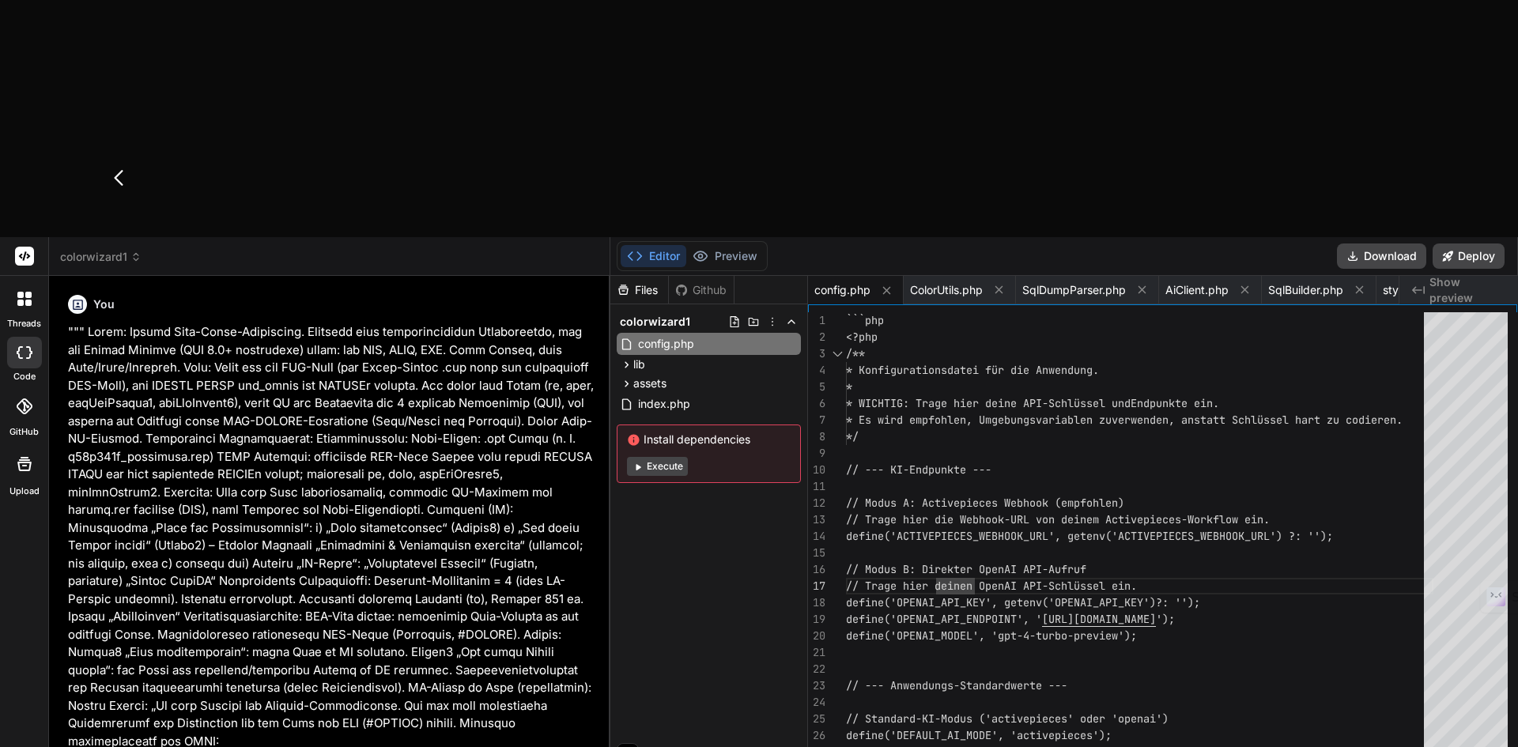
scroll to position [1259, 0]
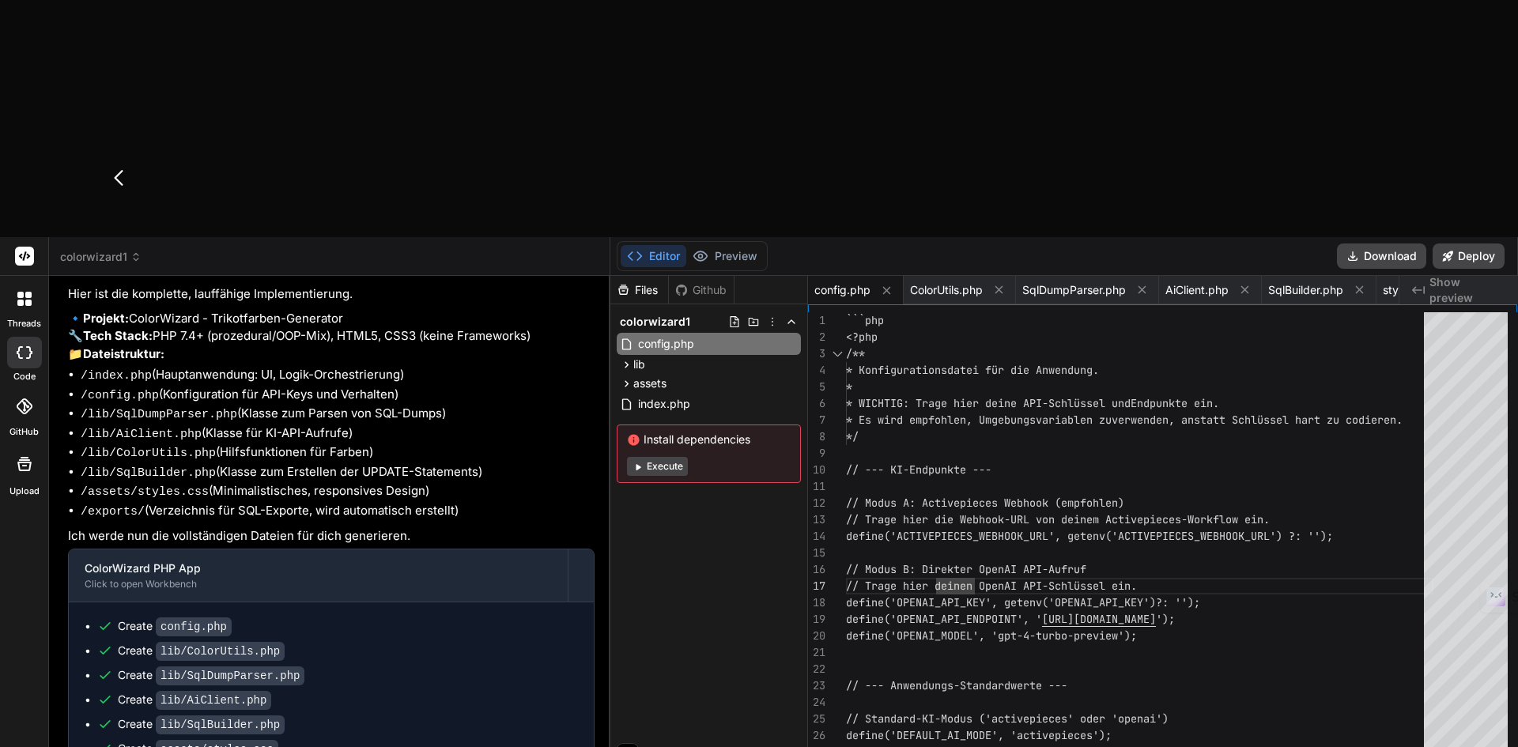
type textarea "I"
type textarea "x"
type textarea "Ic"
type textarea "x"
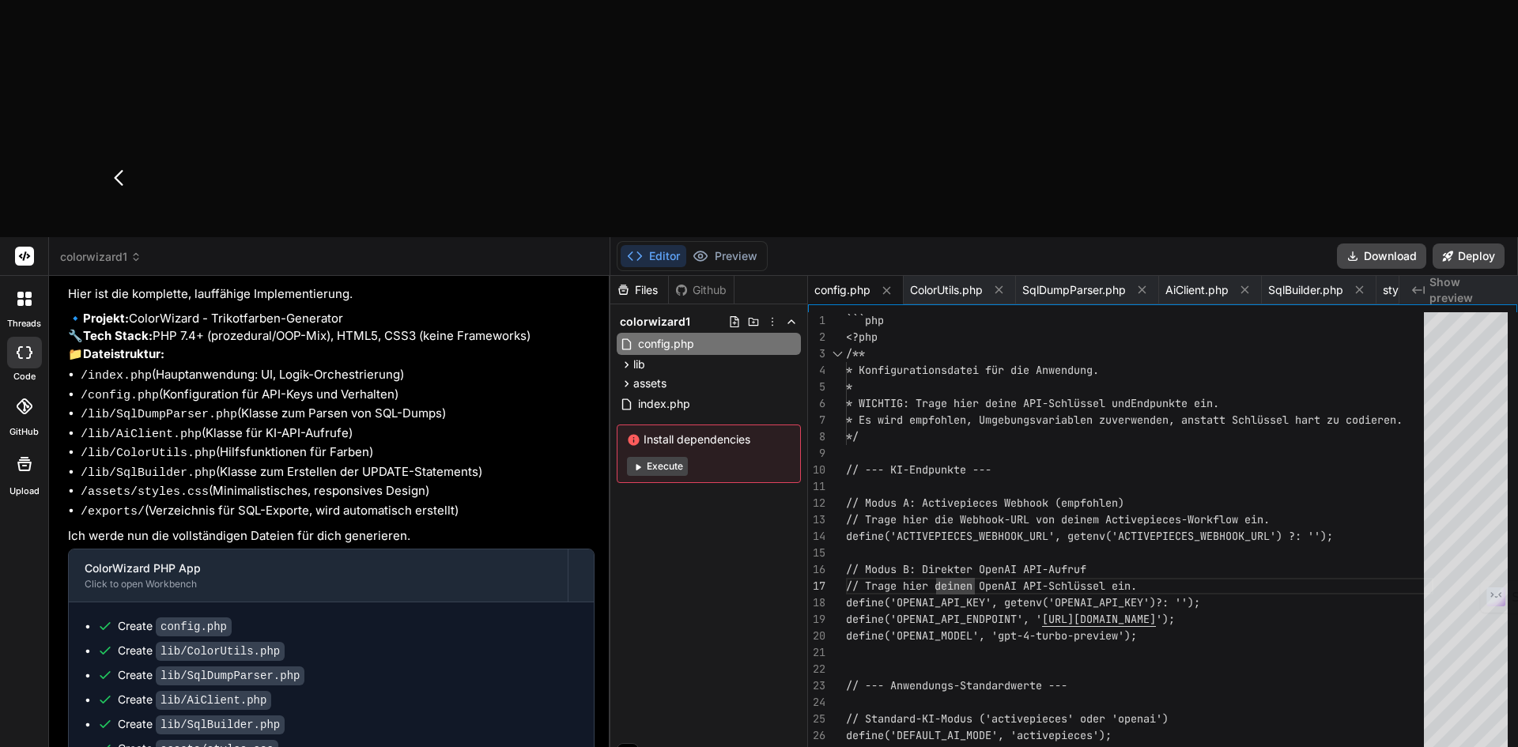
type textarea "Ich"
type textarea "x"
type textarea "Ich b"
type textarea "x"
type textarea "Ich be"
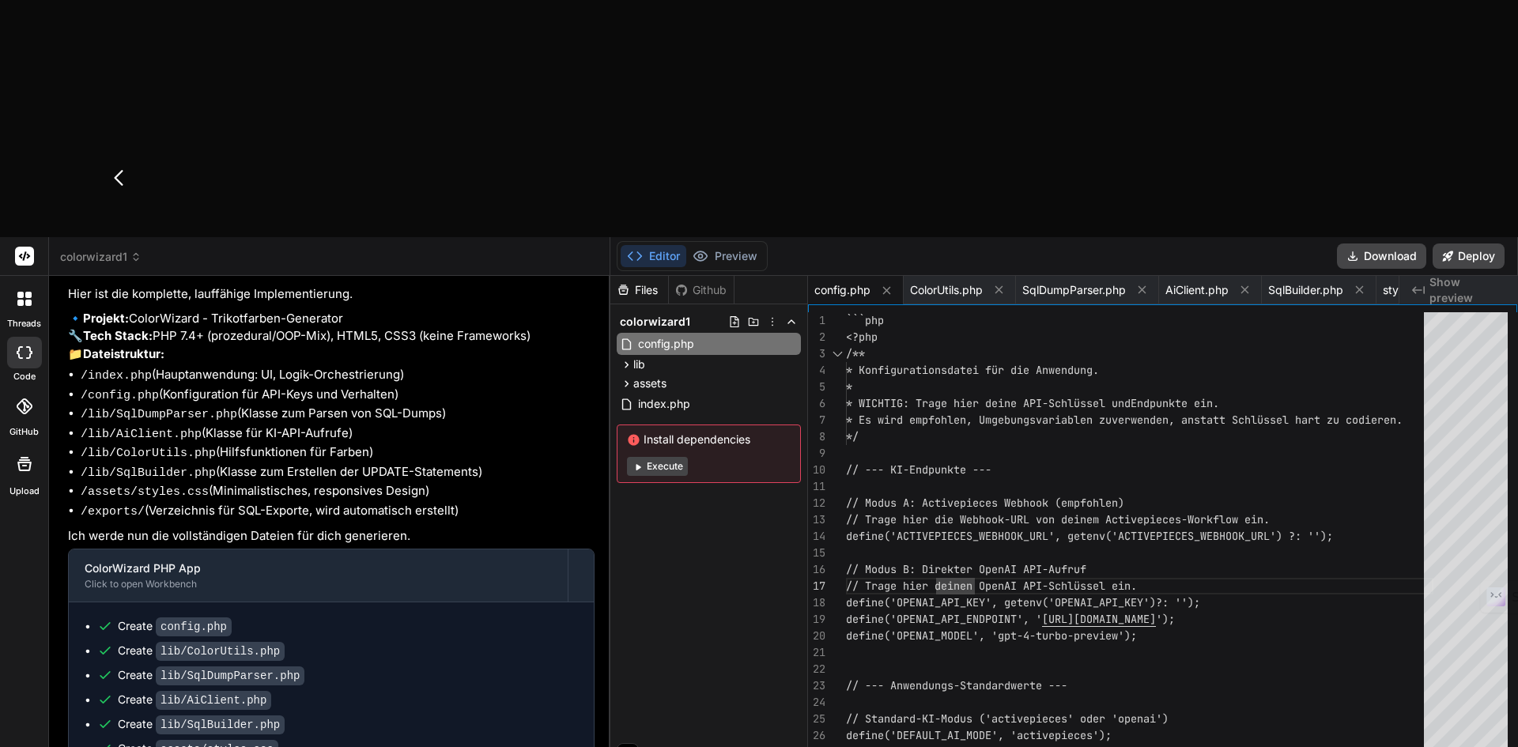
type textarea "x"
type textarea "Ich bek"
type textarea "x"
type textarea "Ich beko"
type textarea "x"
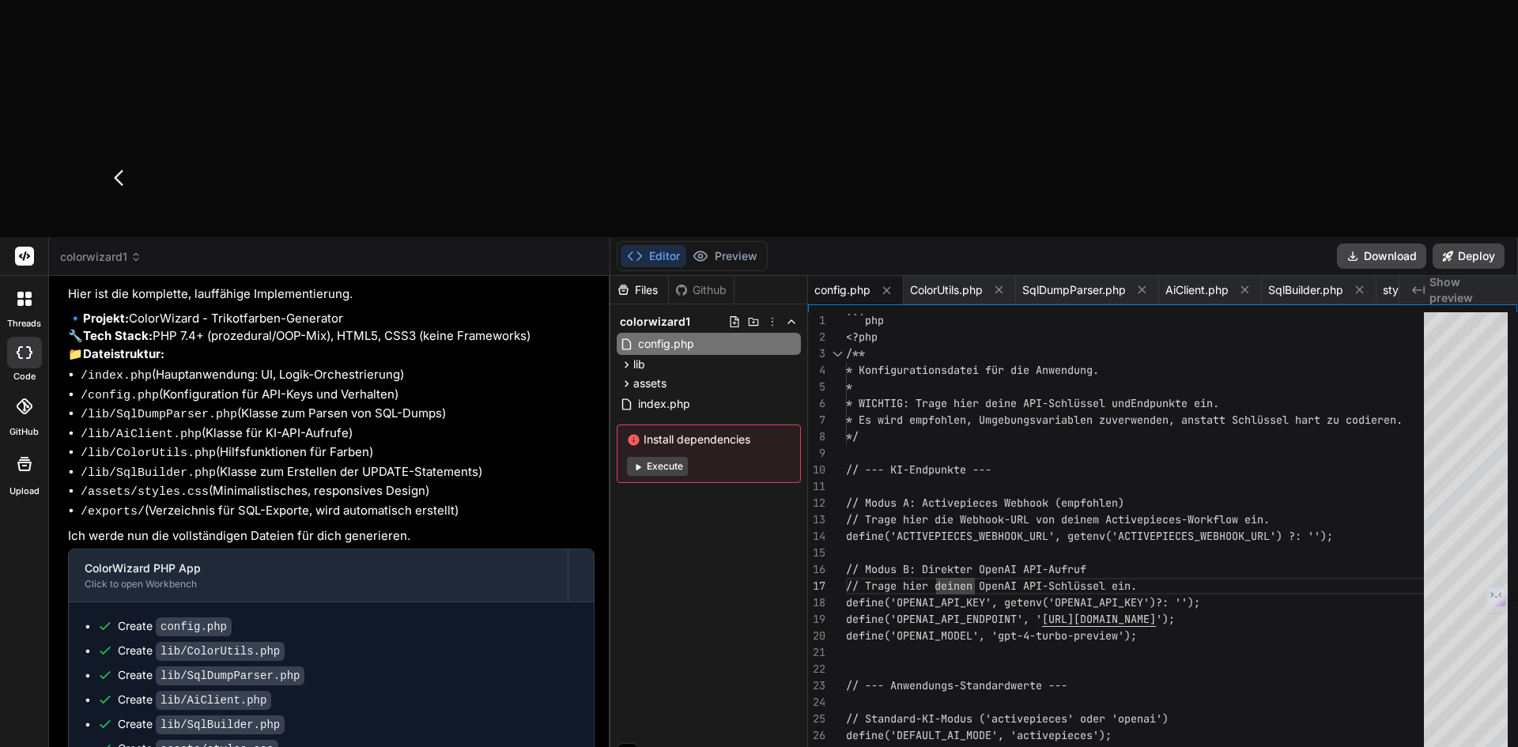
type textarea "Ich bekom"
type textarea "x"
type textarea "Ich bekomm"
type textarea "x"
type textarea "Ich bekomme"
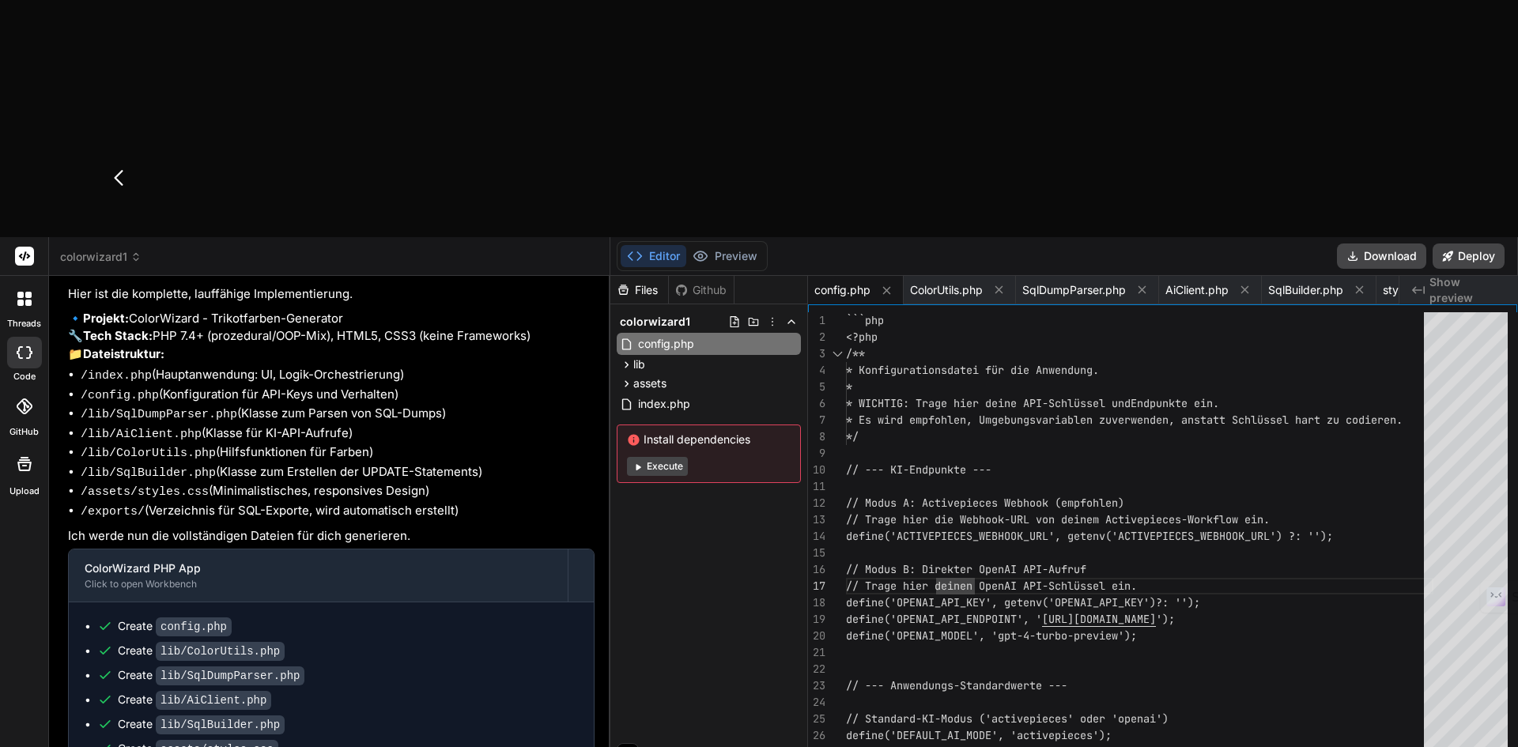
type textarea "x"
type textarea "Ich bekomme"
type textarea "x"
type textarea "Ich bekomme d"
type textarea "x"
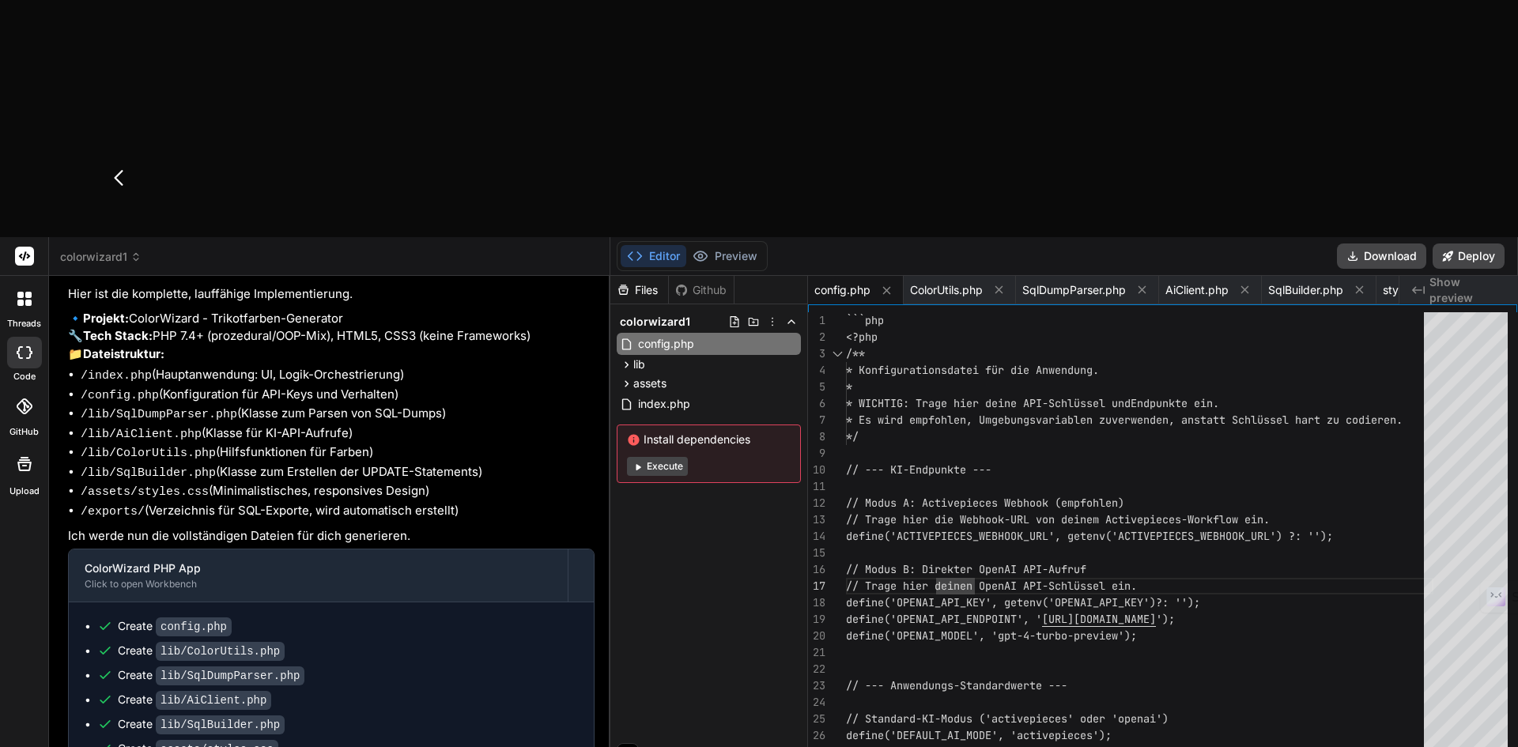
type textarea "Ich bekomme de"
type textarea "x"
type textarea "Ich bekomme den"
type textarea "x"
type textarea "Ich bekomme den"
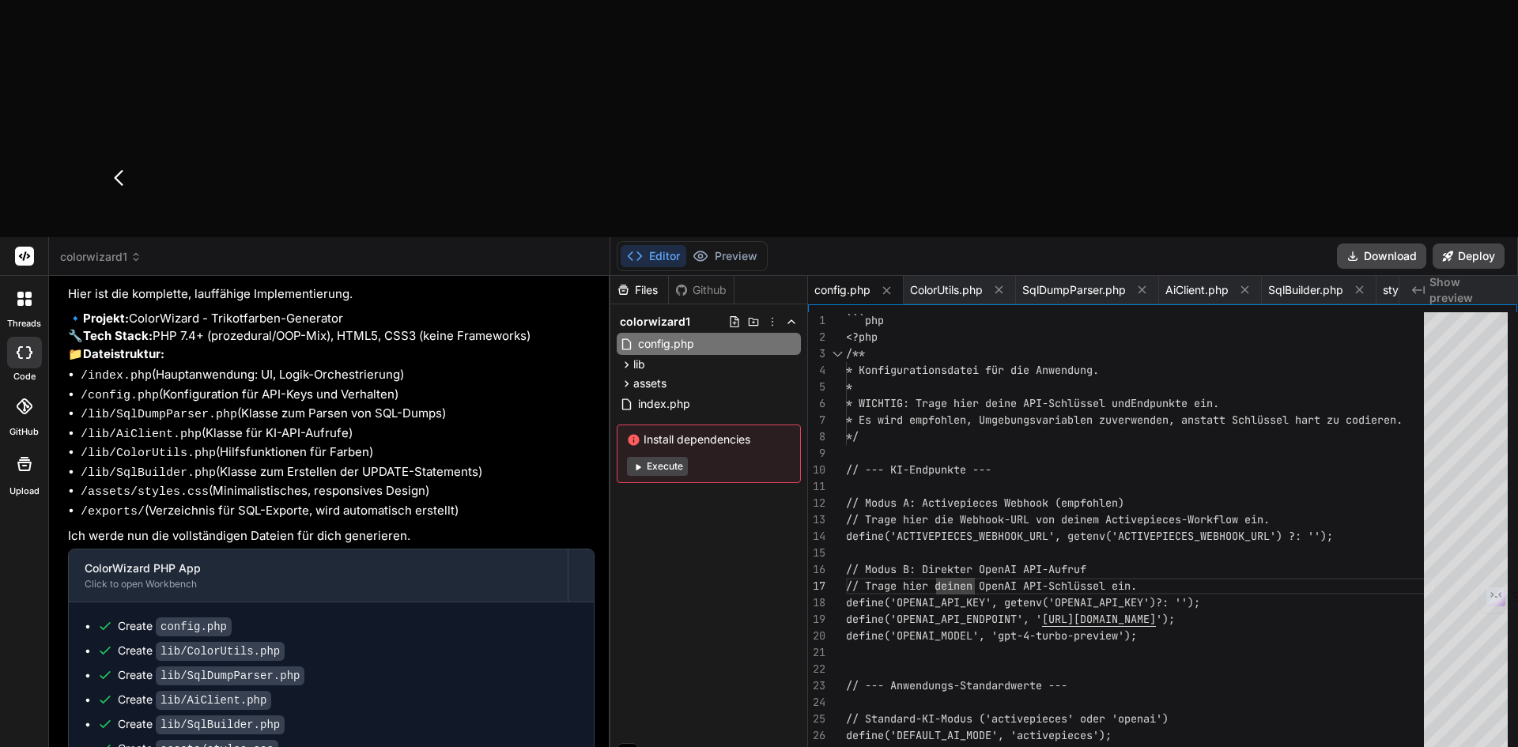
type textarea "x"
type textarea "Ich bekomme den f"
type textarea "x"
type textarea "Ich bekomme den fe"
type textarea "x"
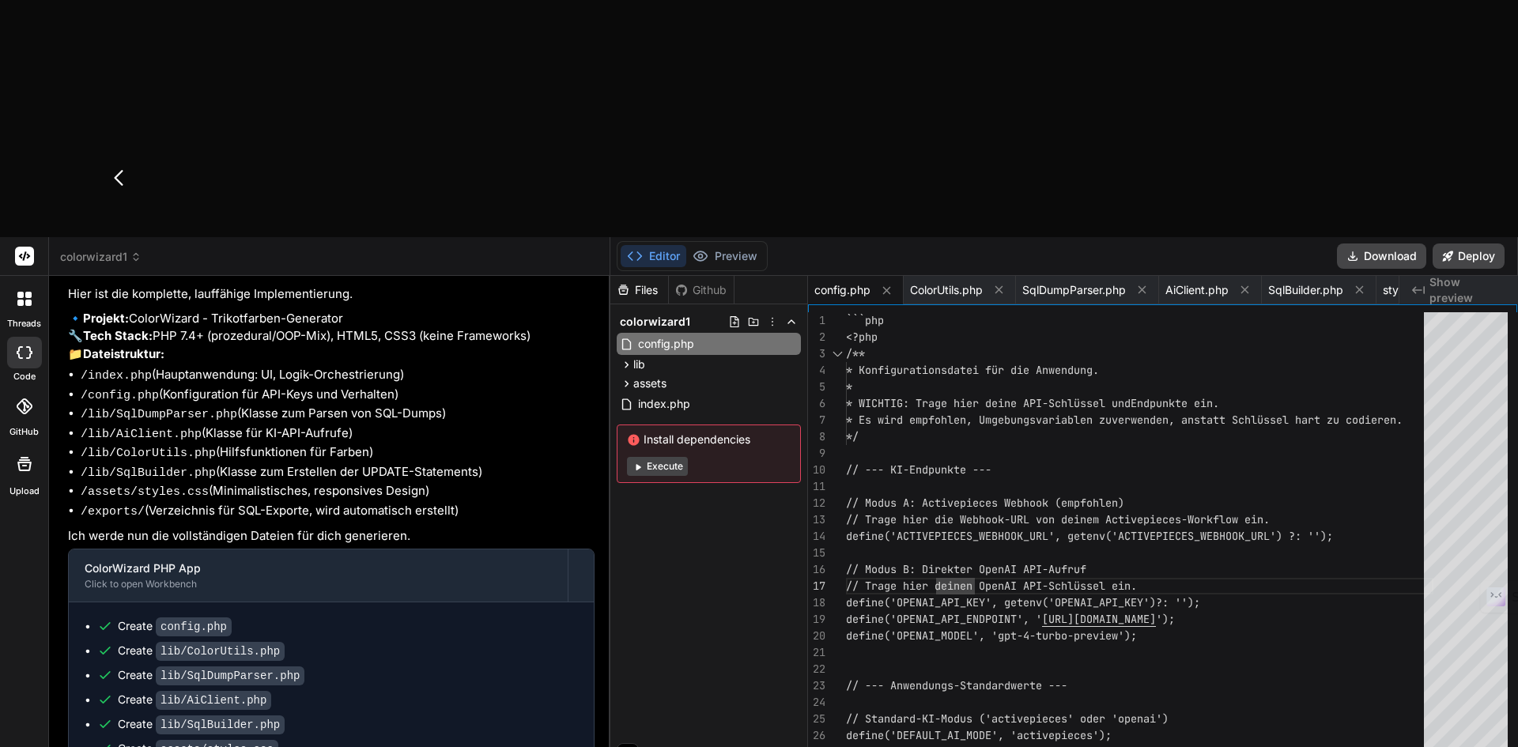
type textarea "Ich bekomme den feh"
type textarea "x"
type textarea "Ich bekomme den fehl"
type textarea "x"
type textarea "Ich bekomme den fehle"
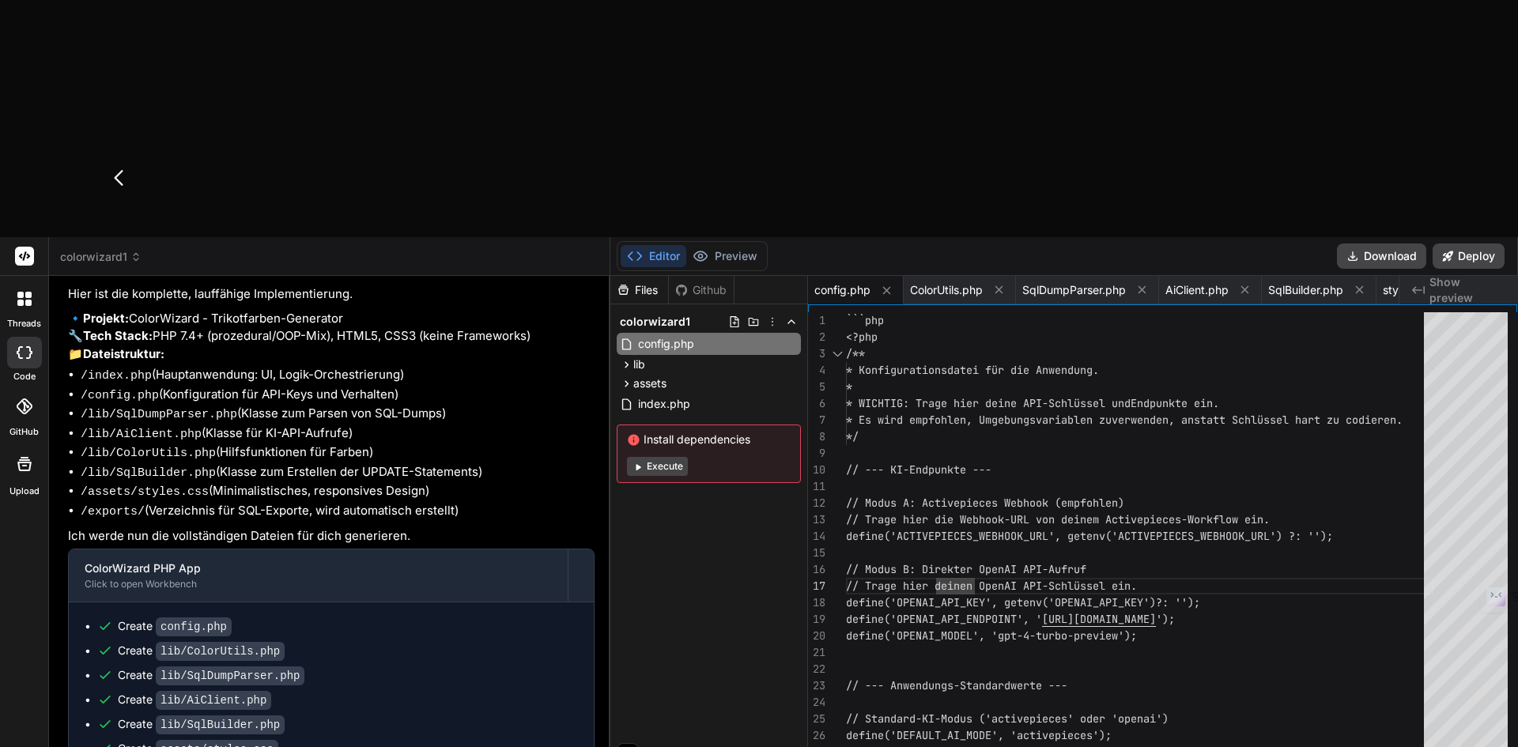
type textarea "x"
type textarea "Ich bekomme den fehler"
type textarea "x"
type textarea "Ich bekomme den fehler:"
type textarea "x"
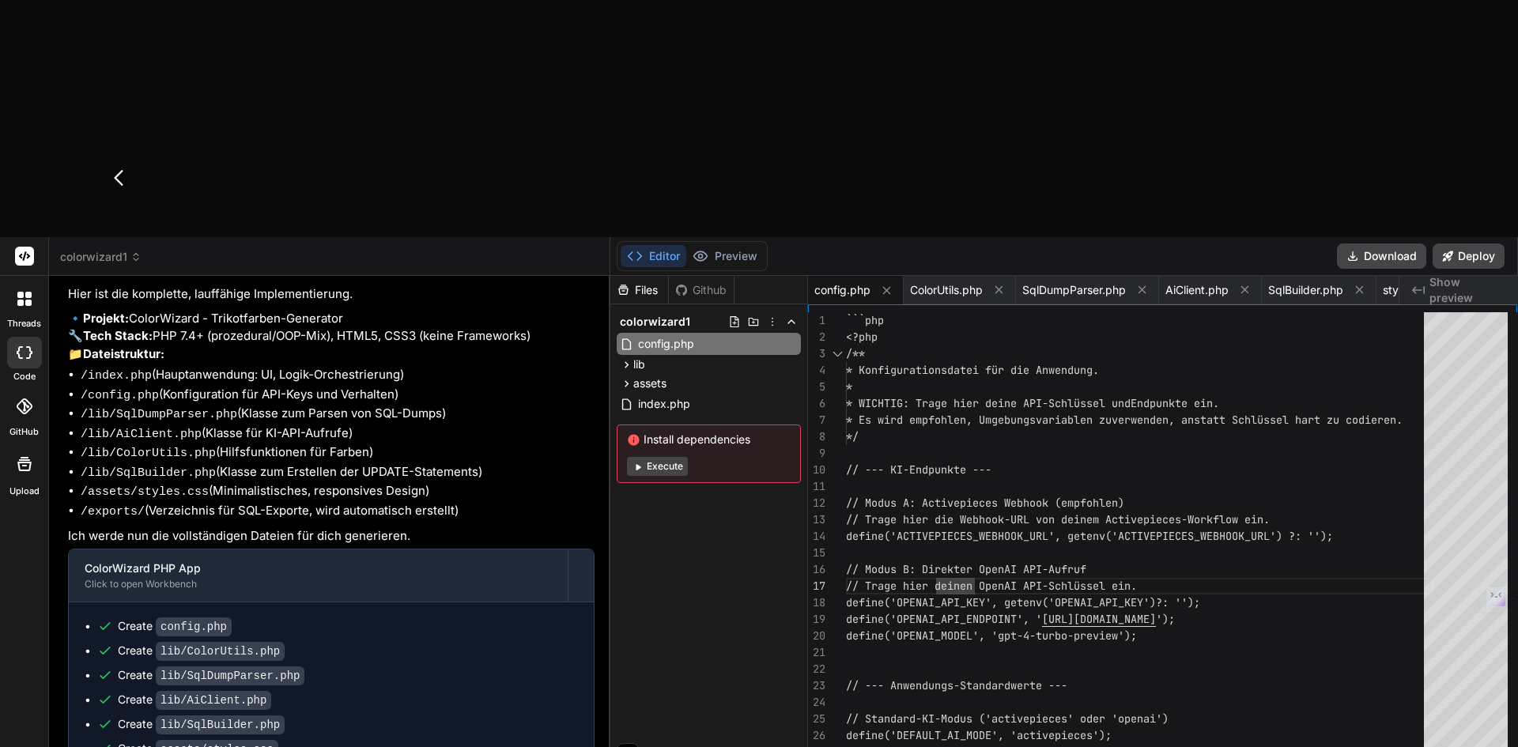
type textarea "Ich bekomme den fehler:"
type textarea "x"
paste textarea "GET [URL][DOMAIN_NAME] NS_ERROR_NET_ERROR_RESPONSE"
type textarea "Ich bekomme den fehler: GET [URL][DOMAIN_NAME] NS_ERROR_NET_ERROR_RESPONSE"
type textarea "x"
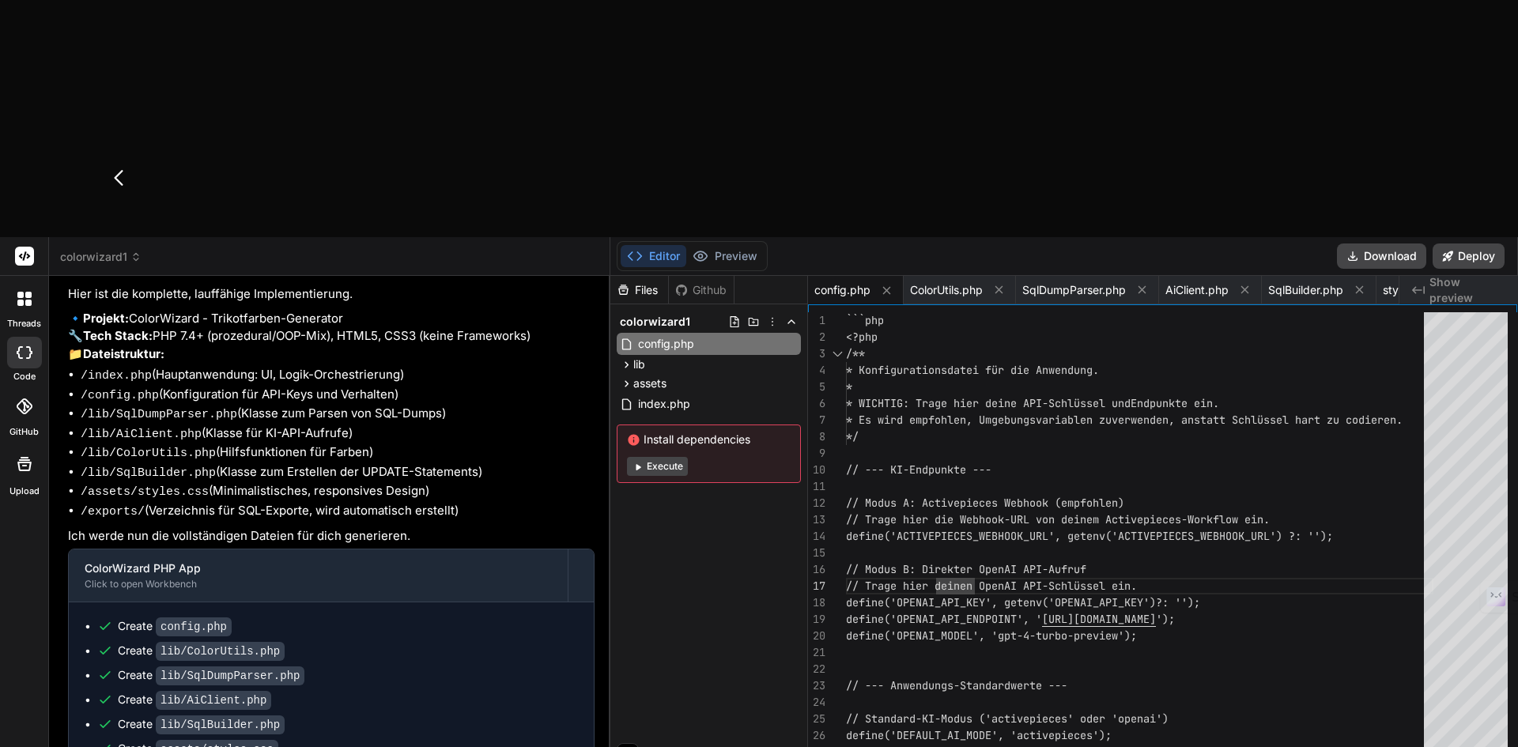
type textarea "Ich bekomme den fehler: GET [URL][DOMAIN_NAME] NS_ERROR_NET_ERROR_RESPONSE F"
type textarea "x"
type textarea "Ich bekomme den fehler: GET [URL][DOMAIN_NAME] NS_ERROR_NET_ERROR_RESPONSE Fi"
type textarea "x"
type textarea "Ich bekomme den fehler: GET [URL][DOMAIN_NAME] NS_ERROR_NET_ERROR_RESPONSE Fix"
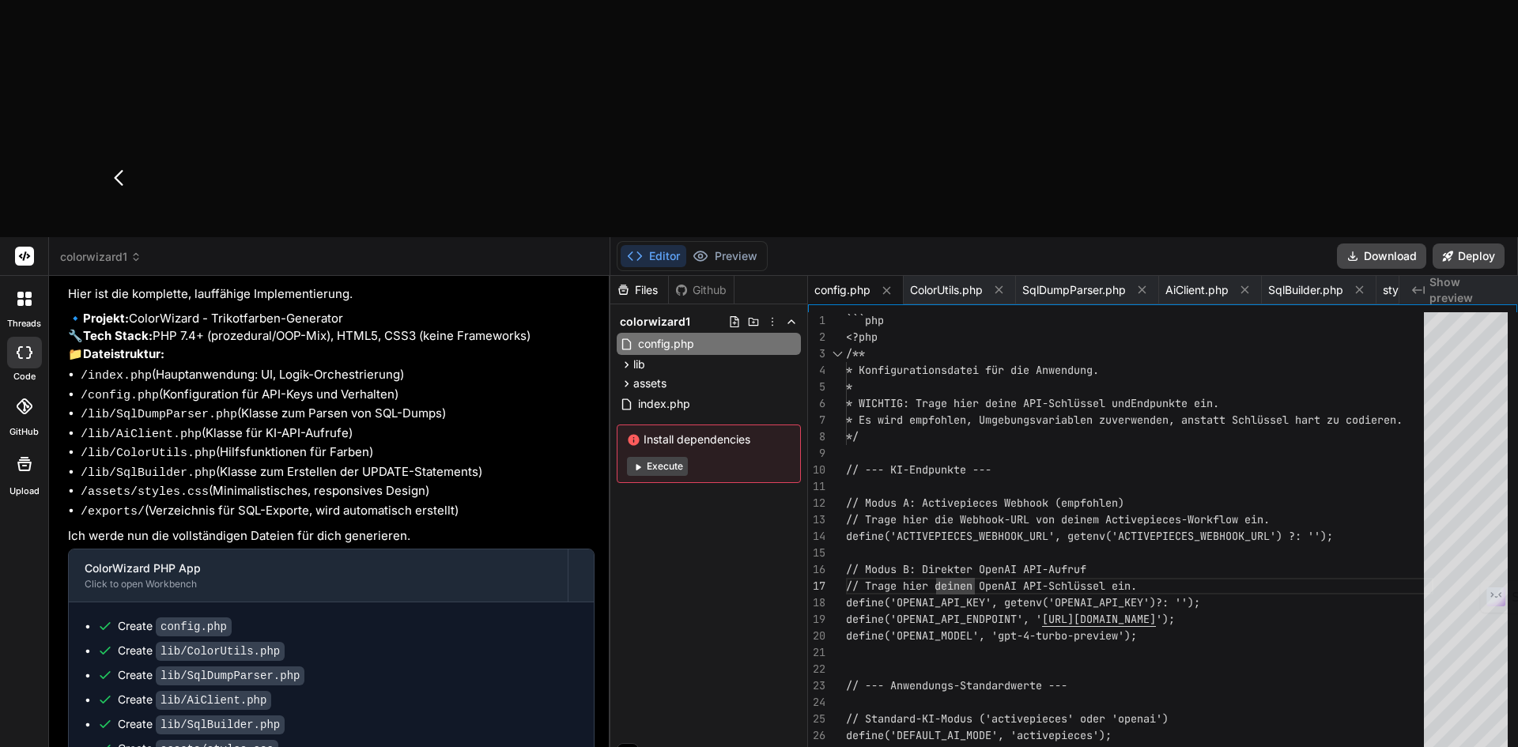
type textarea "x"
type textarea "Ich bekomme den fehler: GET [URL][DOMAIN_NAME] NS_ERROR_NET_ERROR_RESPONSE Fix"
type textarea "x"
type textarea "Ich bekomme den fehler: GET [URL][DOMAIN_NAME] NS_ERROR_NET_ERROR_RESPONSE Fix i"
type textarea "x"
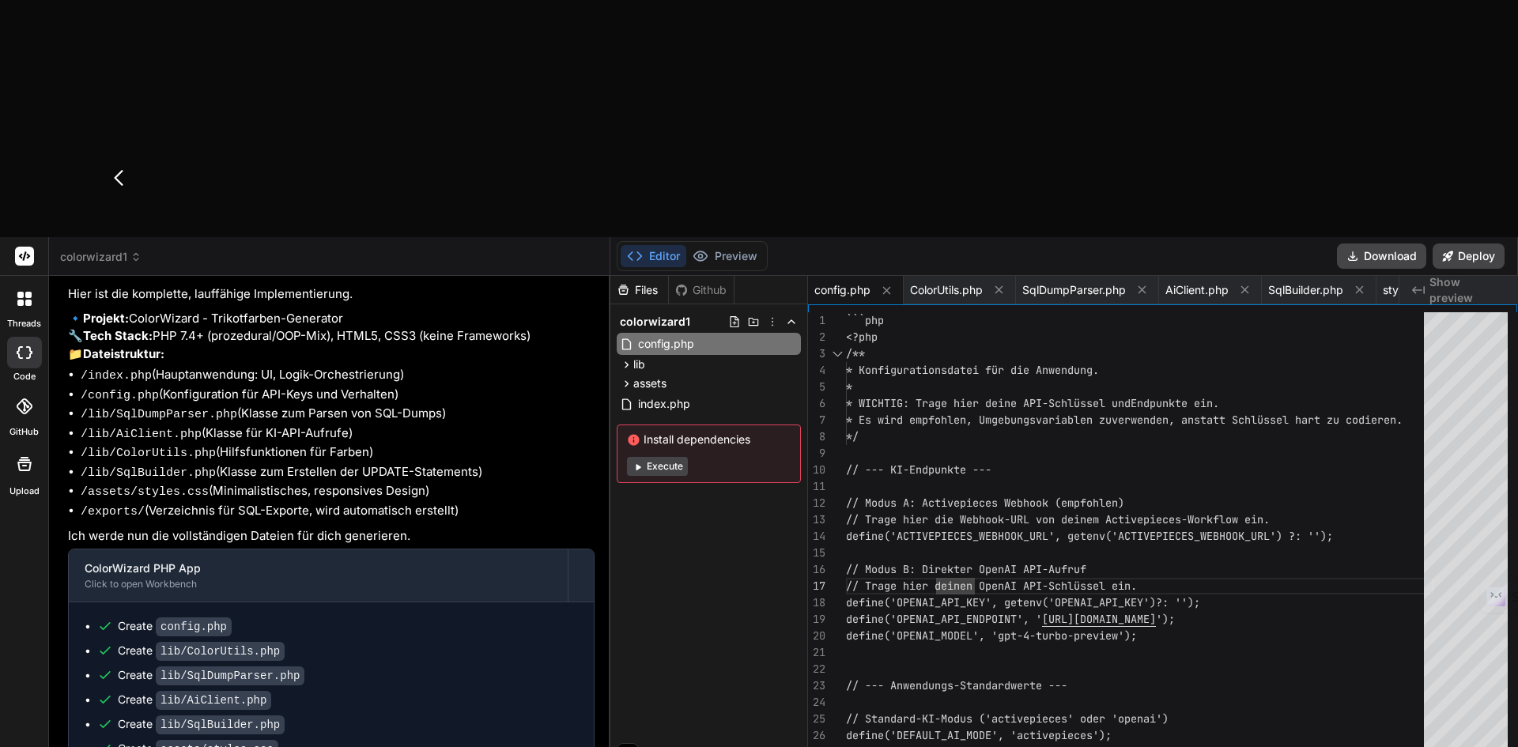
type textarea "Ich bekomme den fehler: GET [URL][DOMAIN_NAME] NS_ERROR_NET_ERROR_RESPONSE Fix …"
type textarea "x"
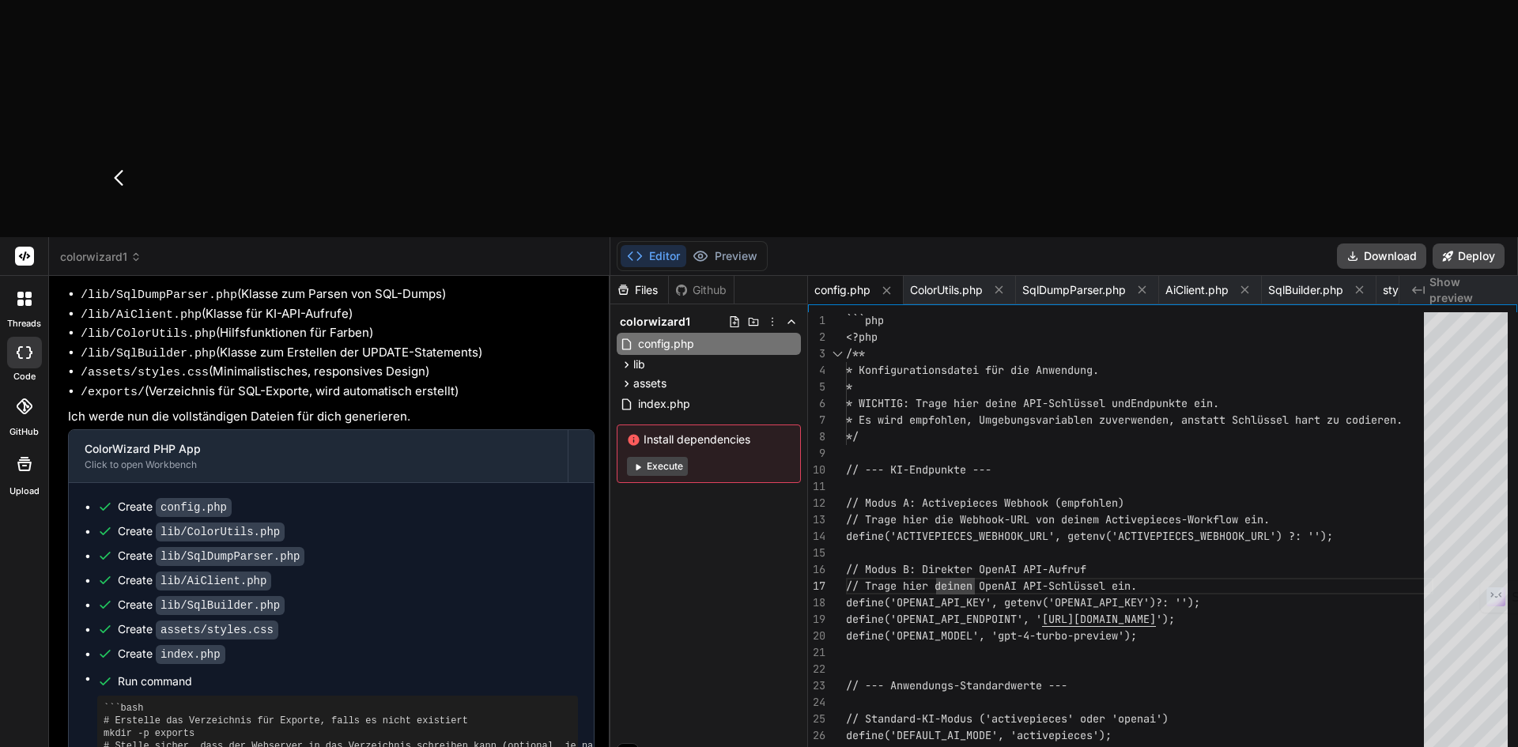
scroll to position [1440, 0]
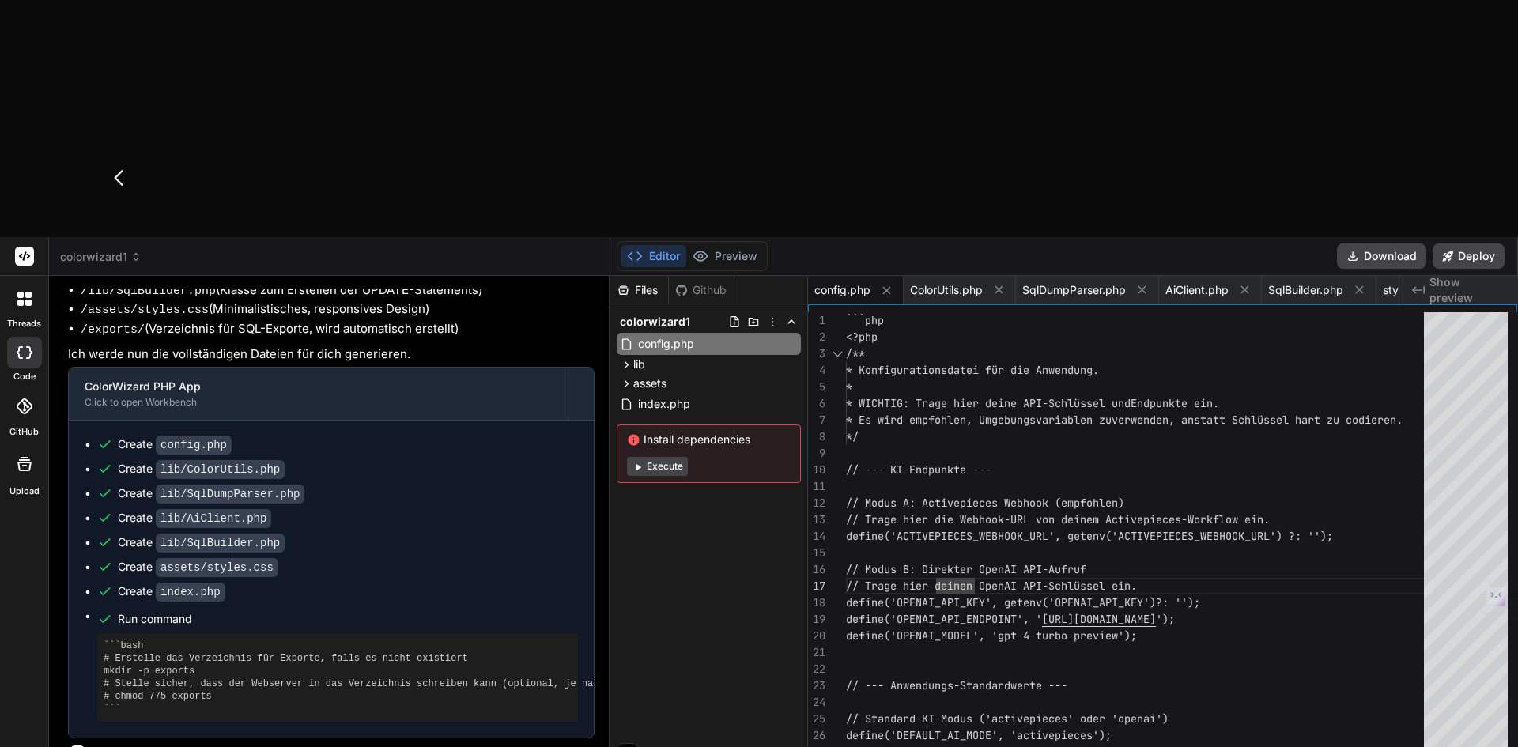
type textarea "x"
type textarea "</div> </body> </html> ```"
type textarea "x"
